Goal: Task Accomplishment & Management: Use online tool/utility

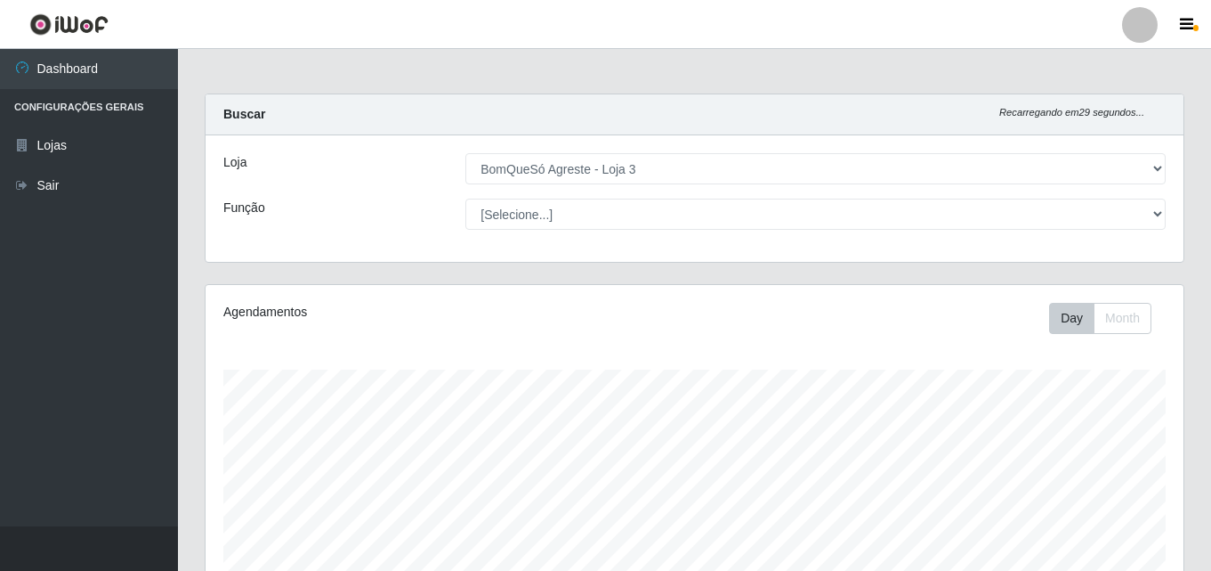
select select "215"
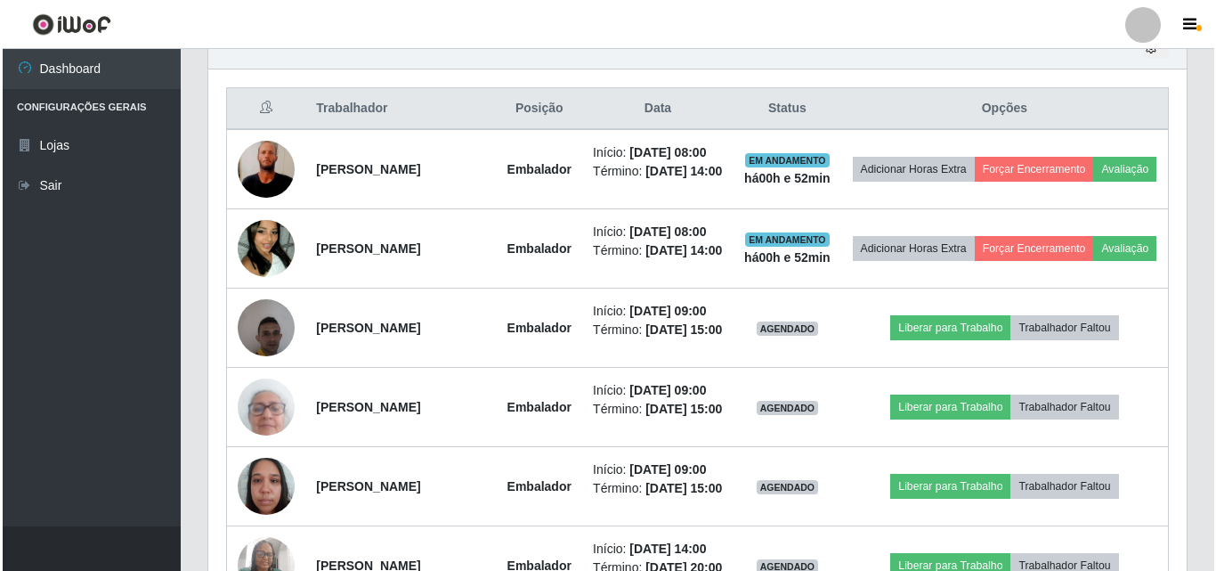
scroll to position [369, 978]
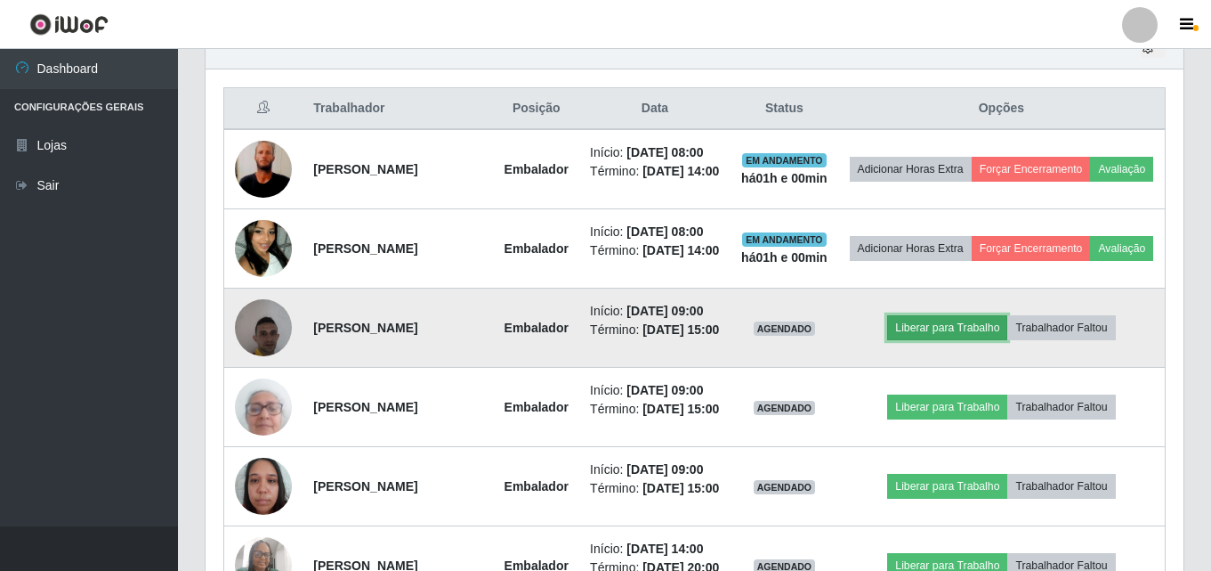
click at [974, 340] on button "Liberar para Trabalho" at bounding box center [947, 327] width 120 height 25
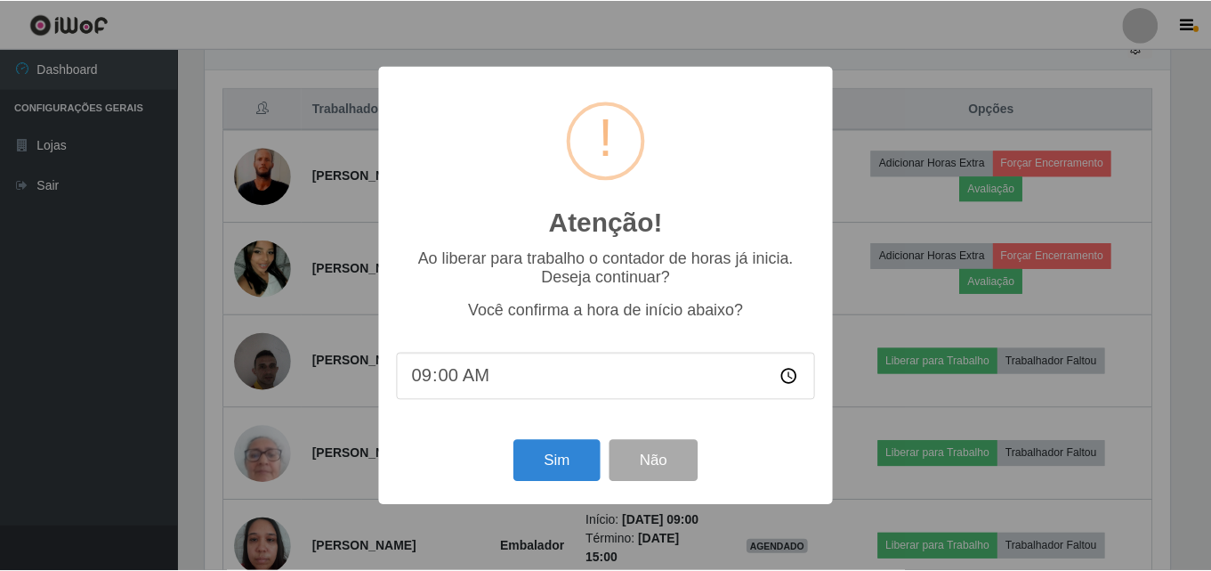
scroll to position [369, 969]
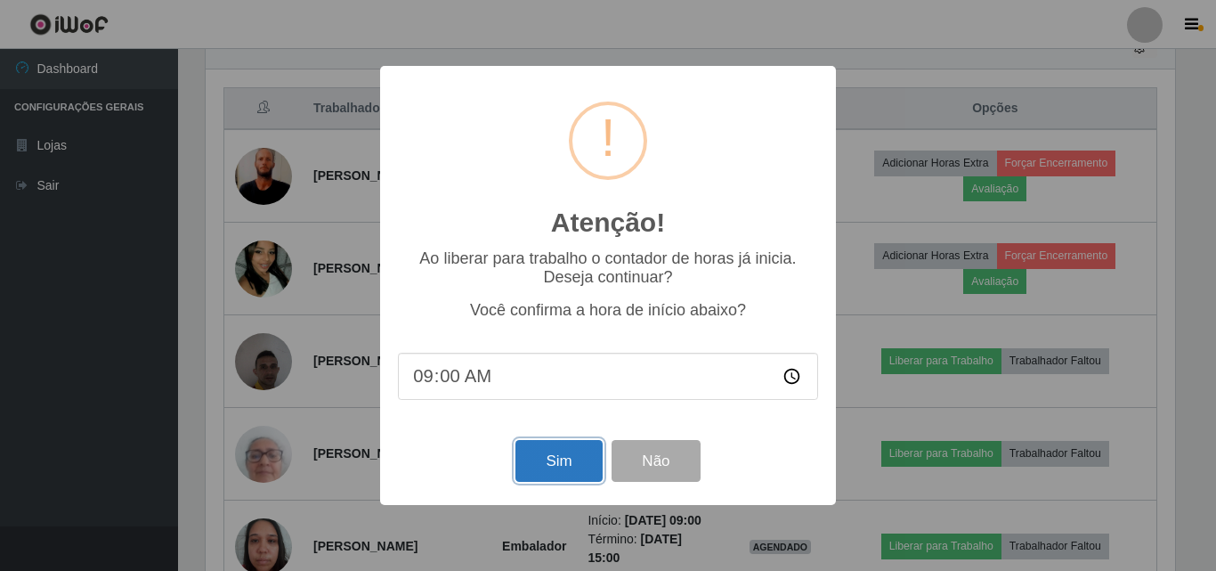
click at [545, 455] on button "Sim" at bounding box center [558, 461] width 86 height 42
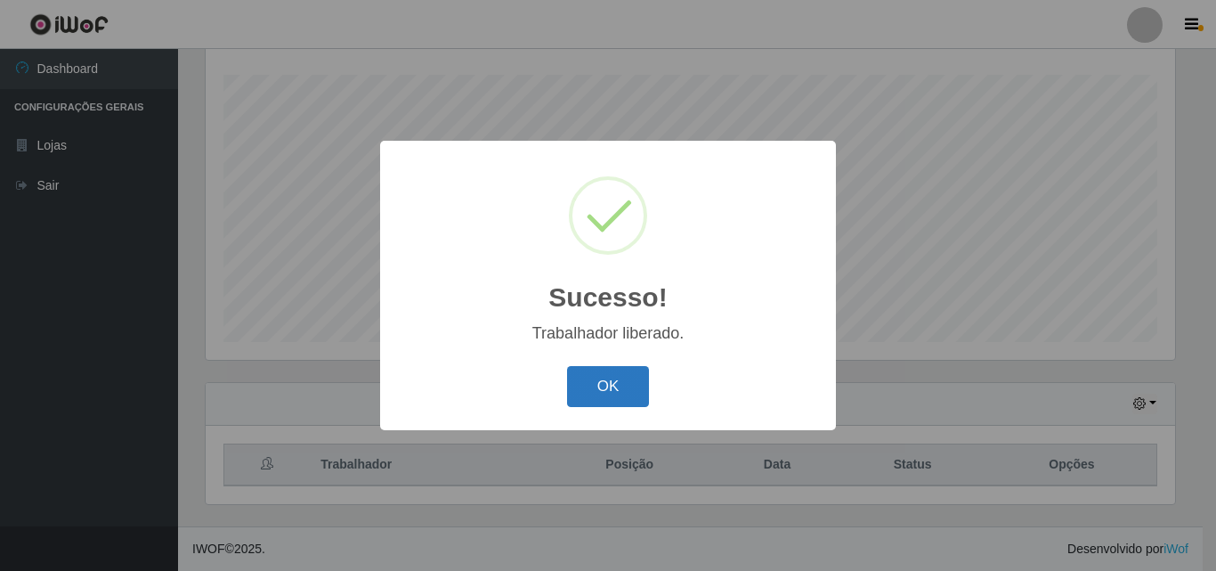
click at [603, 387] on button "OK" at bounding box center [608, 387] width 83 height 42
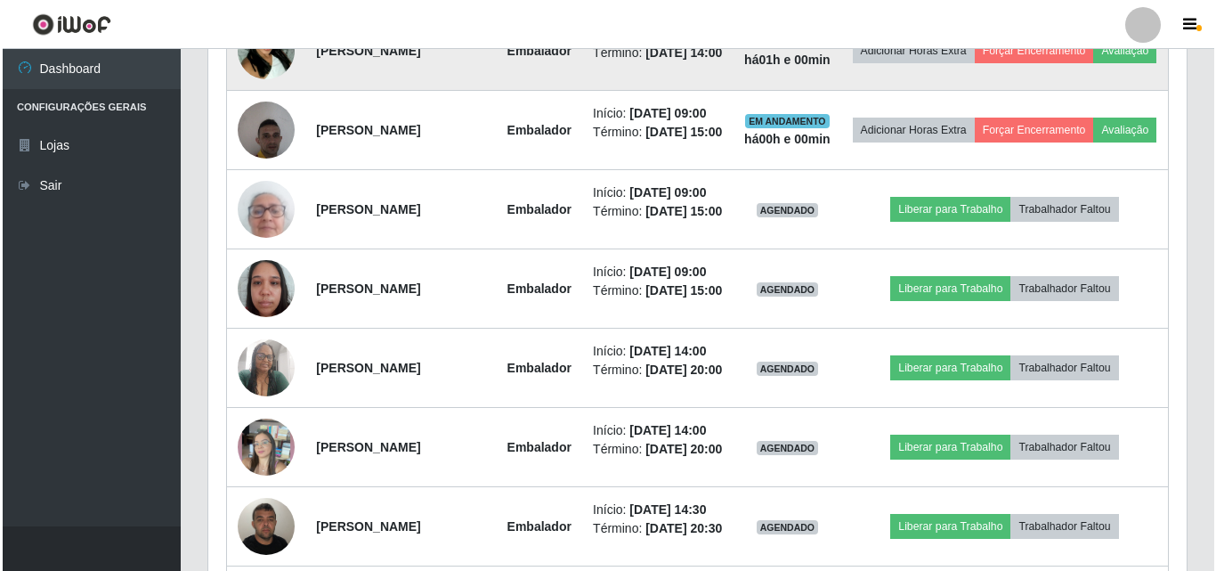
scroll to position [918, 0]
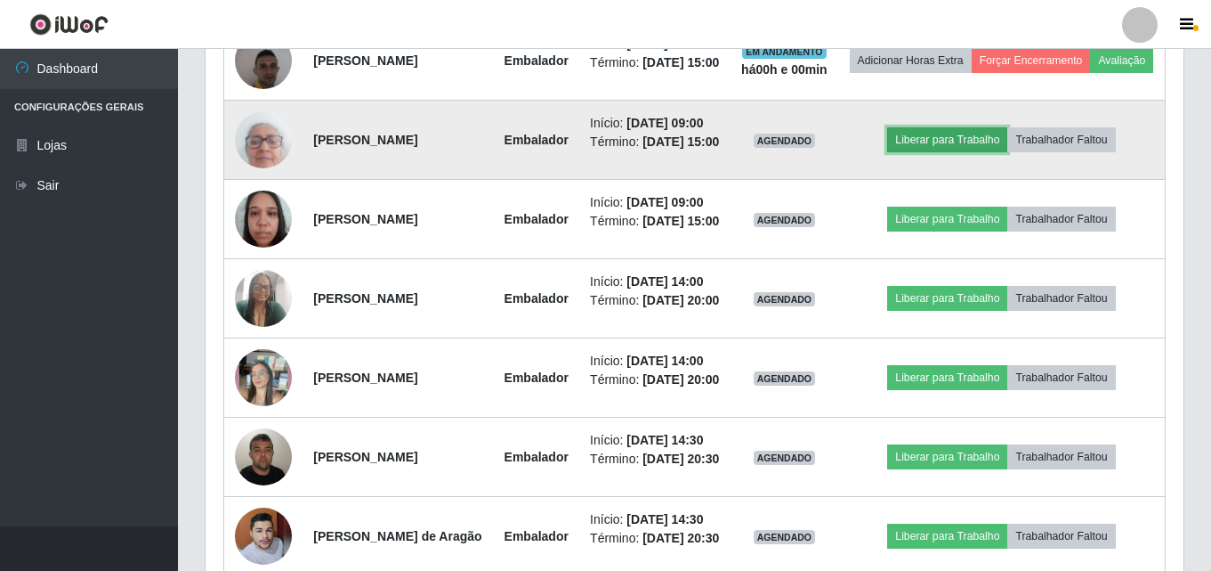
click at [952, 152] on button "Liberar para Trabalho" at bounding box center [947, 139] width 120 height 25
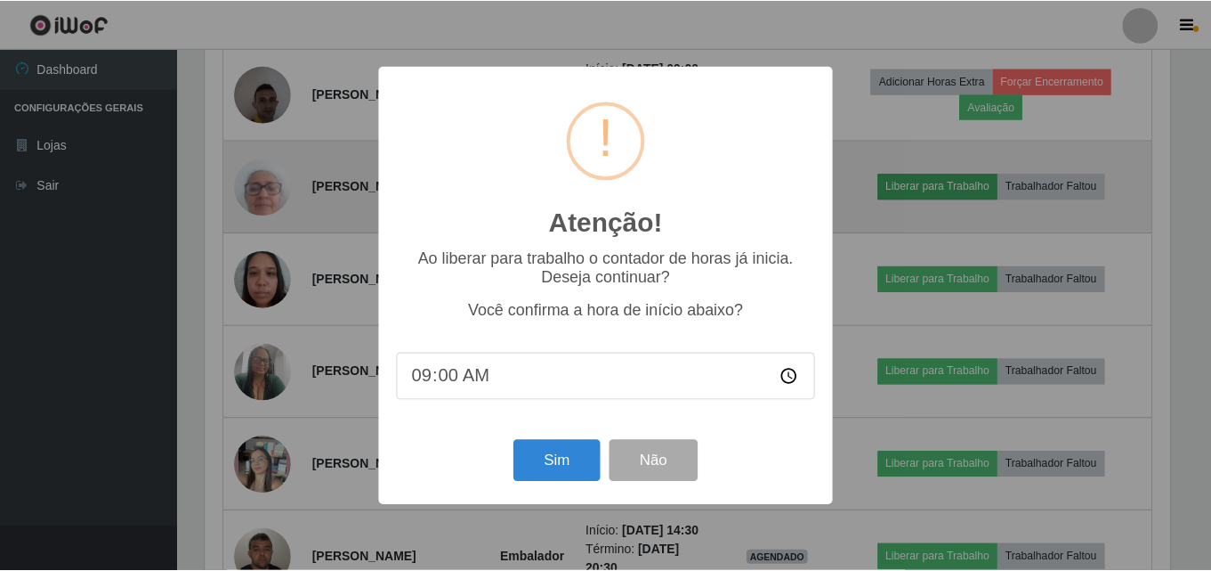
scroll to position [369, 969]
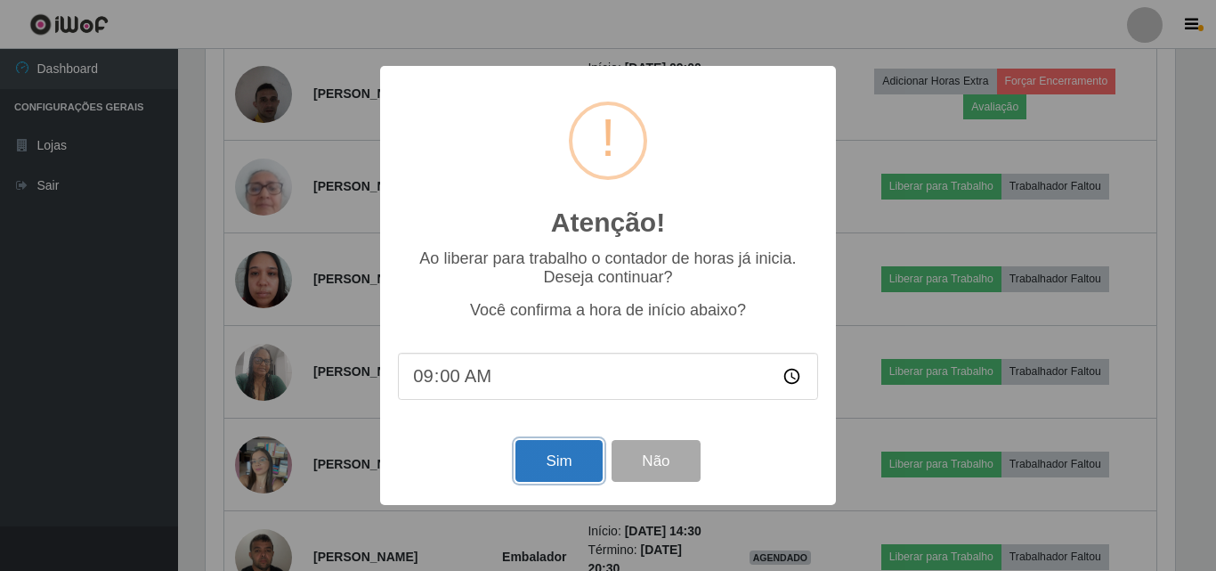
click at [576, 472] on button "Sim" at bounding box center [558, 461] width 86 height 42
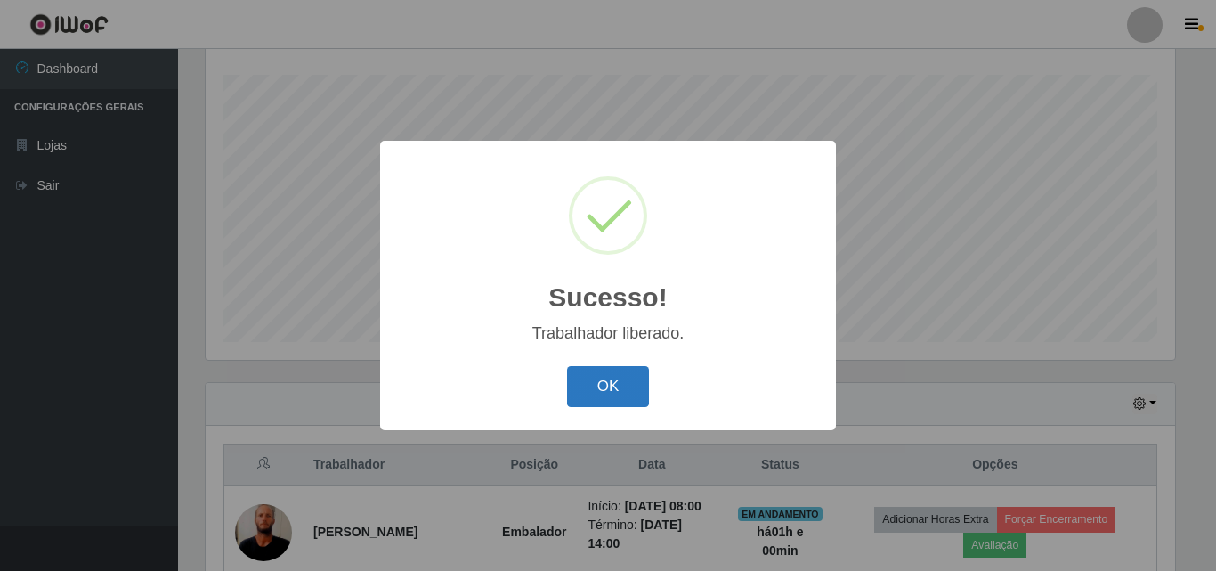
click at [629, 397] on button "OK" at bounding box center [608, 387] width 83 height 42
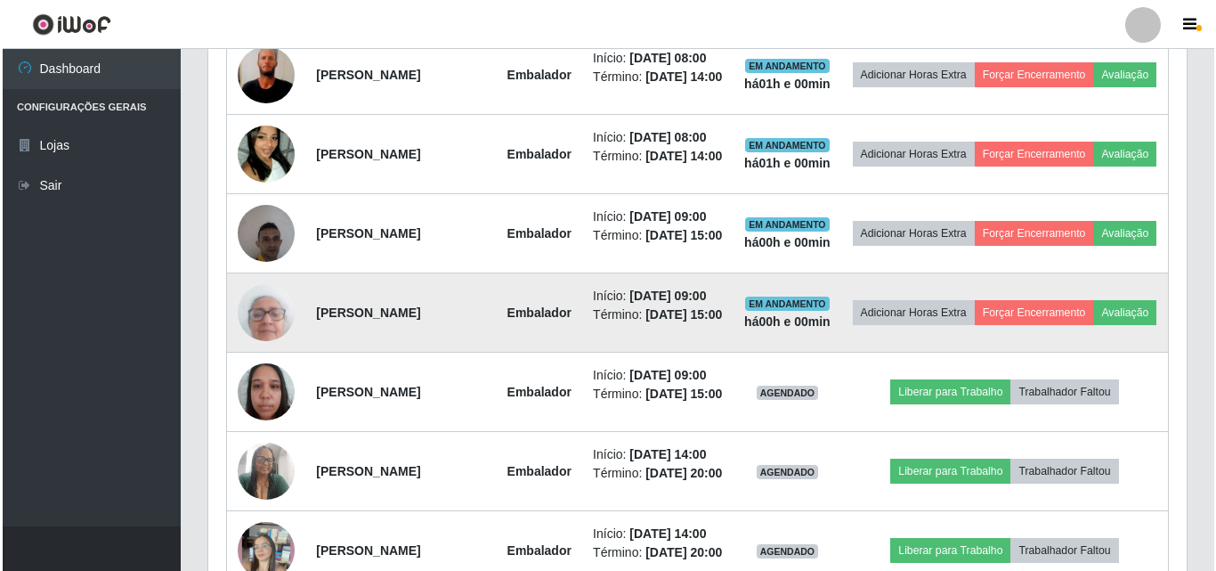
scroll to position [918, 0]
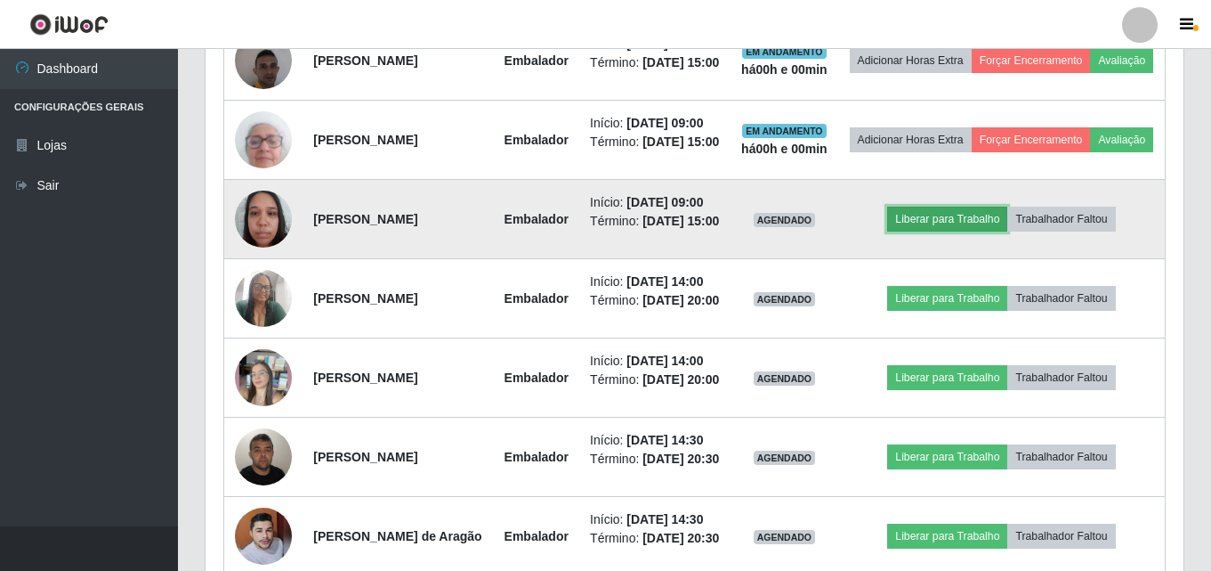
click at [975, 231] on button "Liberar para Trabalho" at bounding box center [947, 219] width 120 height 25
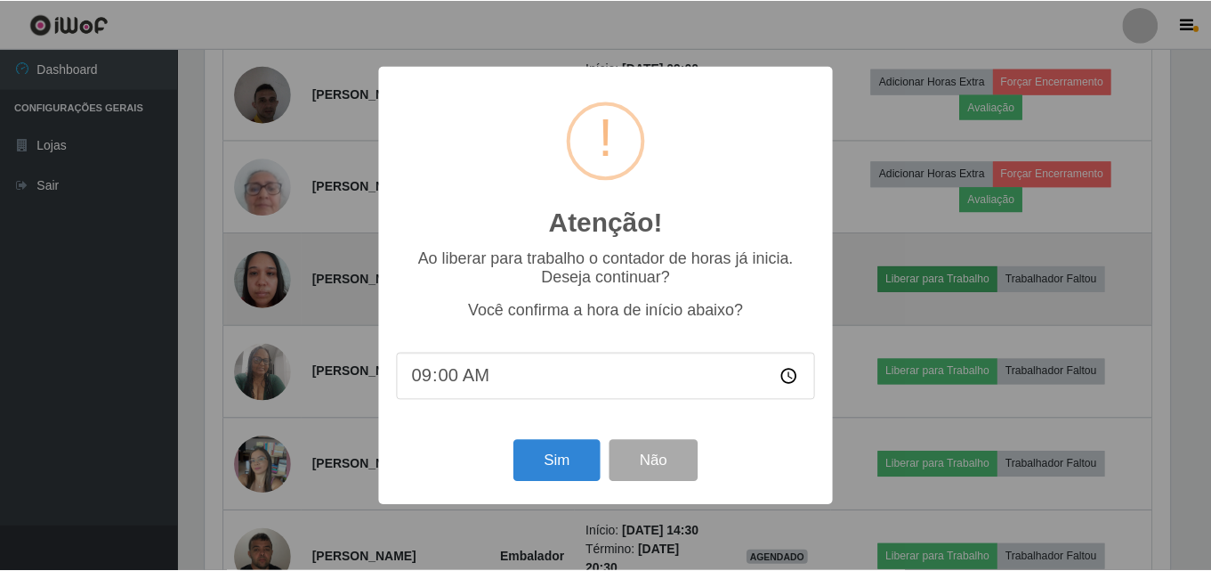
scroll to position [369, 969]
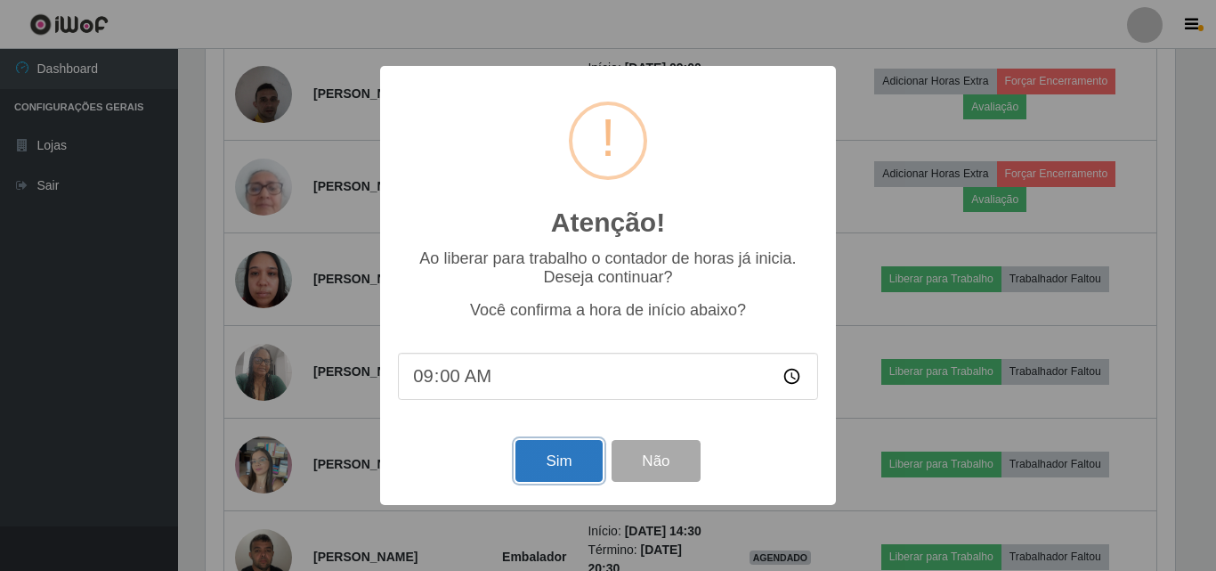
click at [533, 467] on button "Sim" at bounding box center [558, 461] width 86 height 42
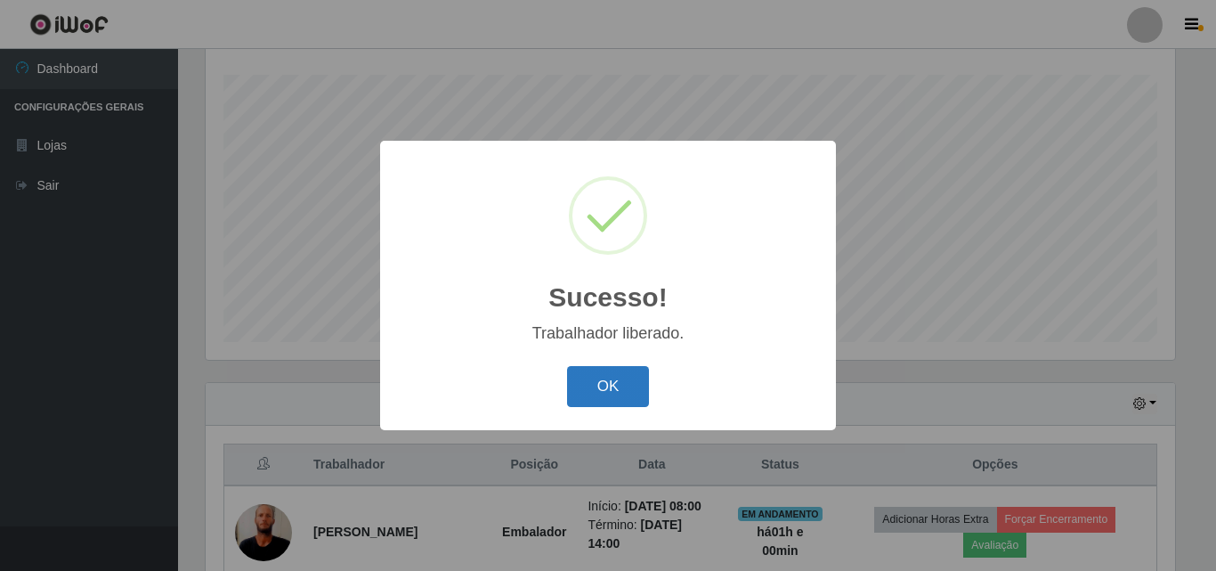
click at [584, 379] on button "OK" at bounding box center [608, 387] width 83 height 42
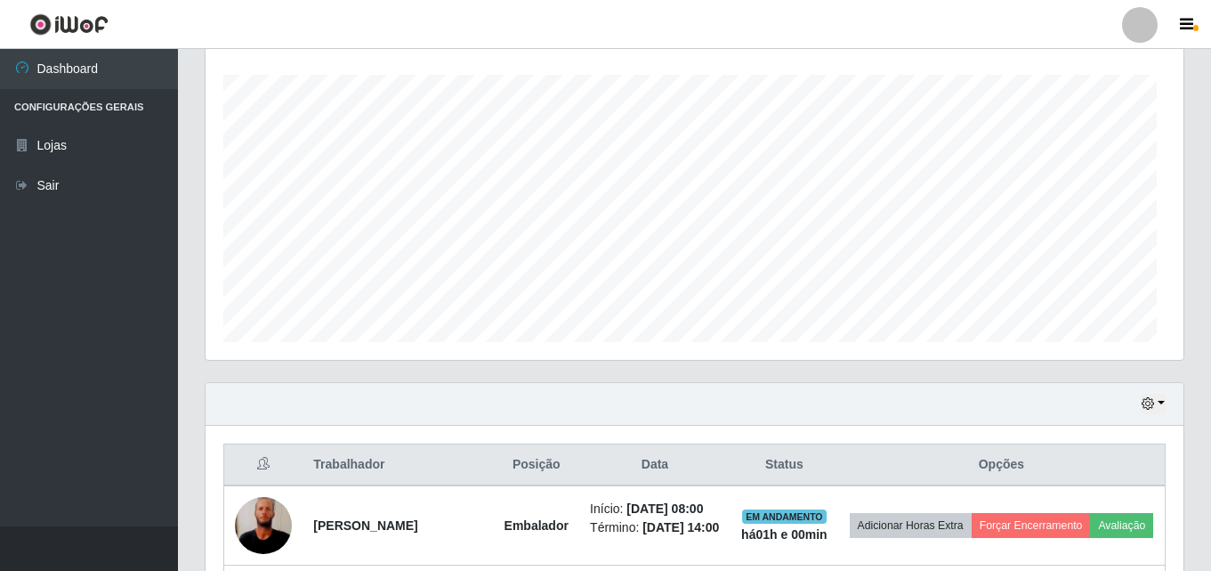
scroll to position [369, 978]
